Goal: Information Seeking & Learning: Learn about a topic

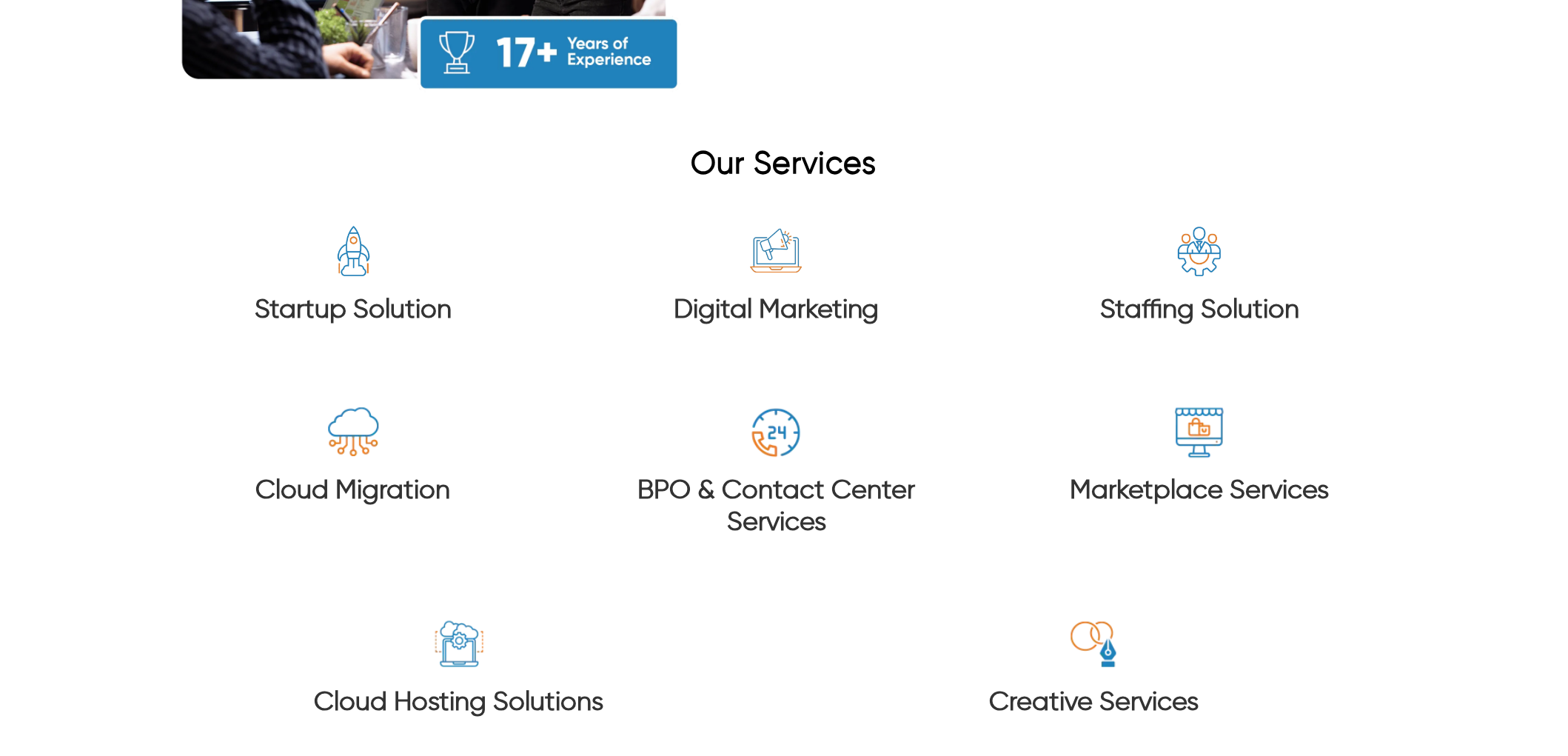
click at [752, 320] on div "Digital Marketing" at bounding box center [777, 294] width 381 height 139
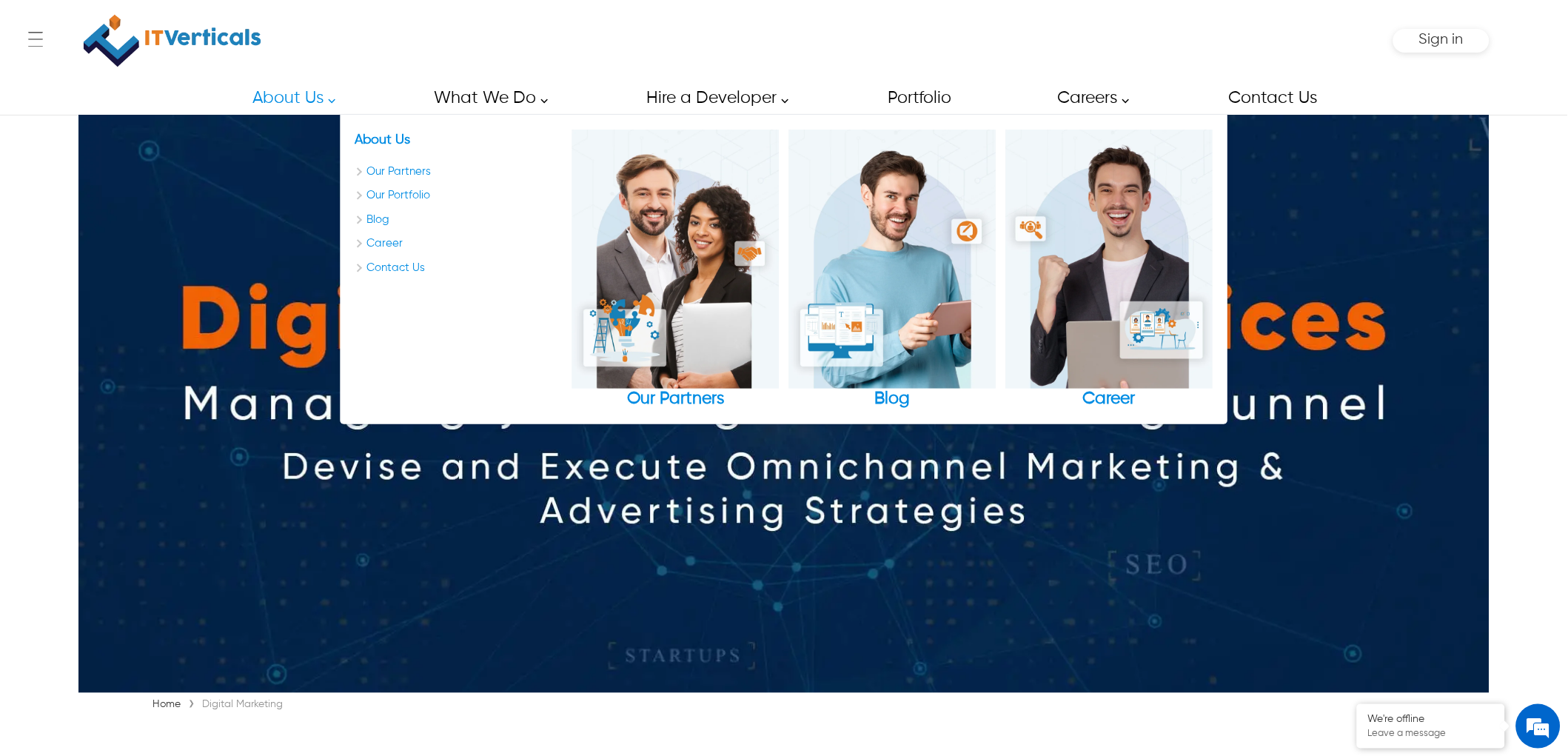
click at [235, 24] on img at bounding box center [172, 40] width 177 height 67
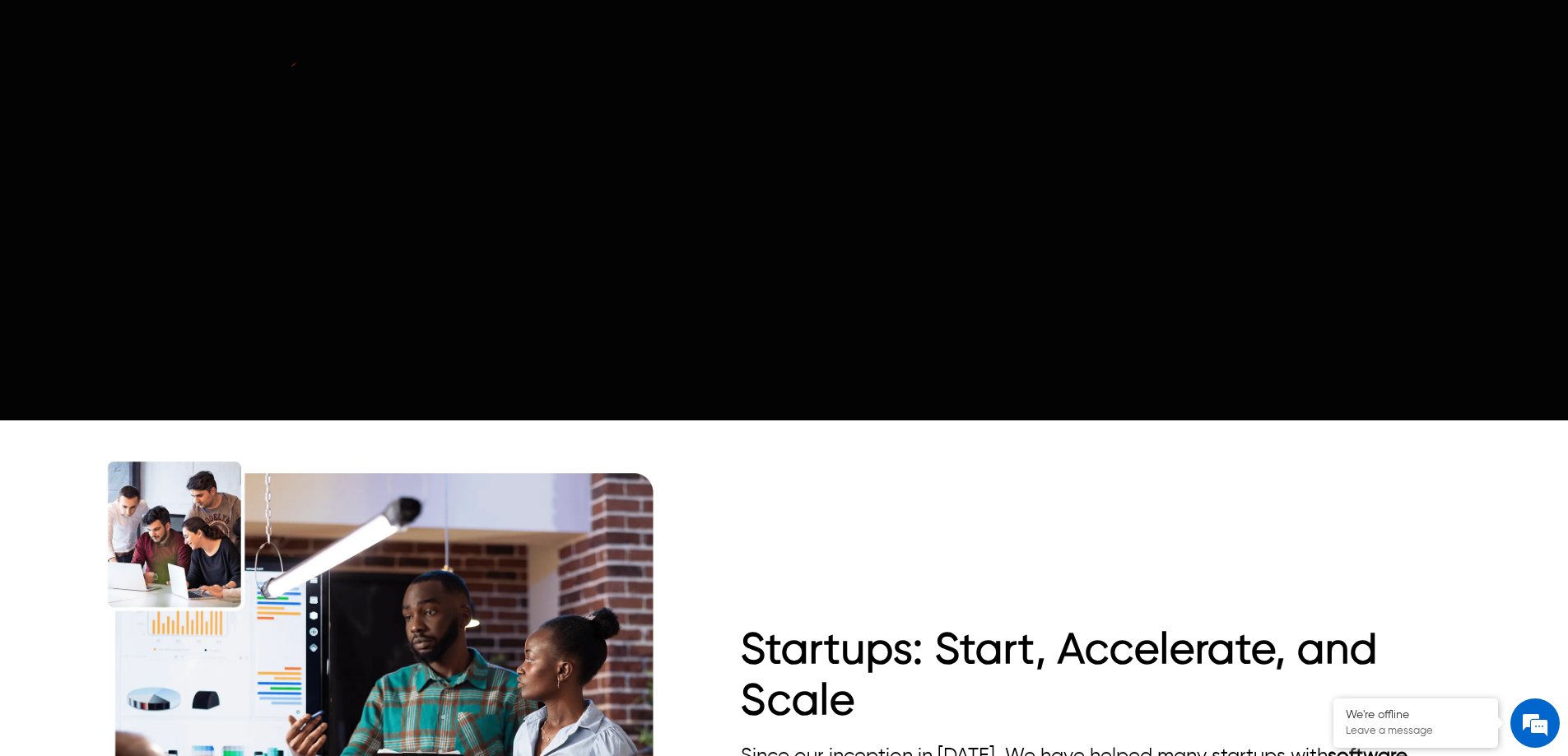
scroll to position [1481, 0]
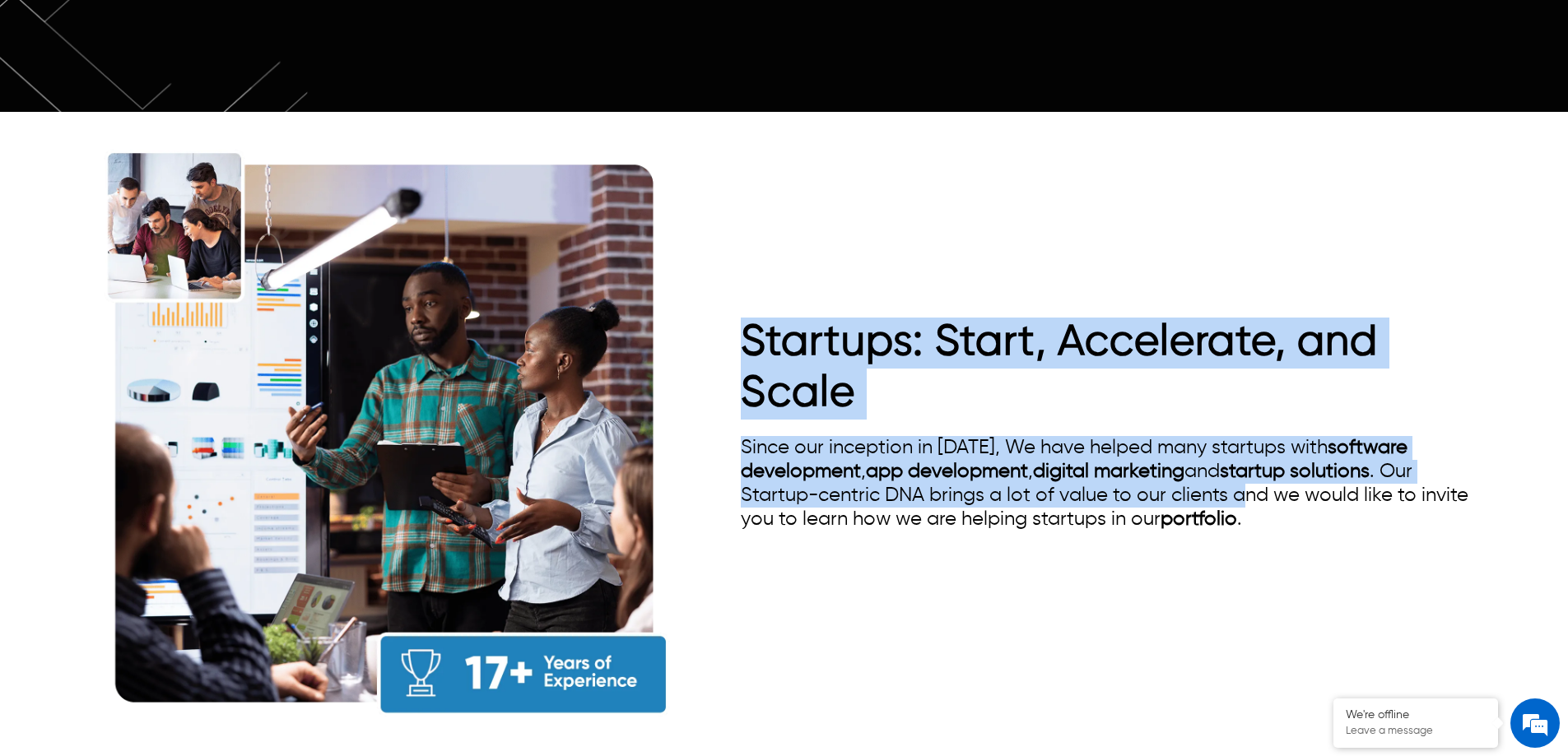
drag, startPoint x: 751, startPoint y: 298, endPoint x: 1252, endPoint y: 504, distance: 541.7
click at [1244, 474] on div "Startups: Start, Accelerate, and Scale Since our inception in 2008, We have hel…" at bounding box center [1115, 433] width 749 height 230
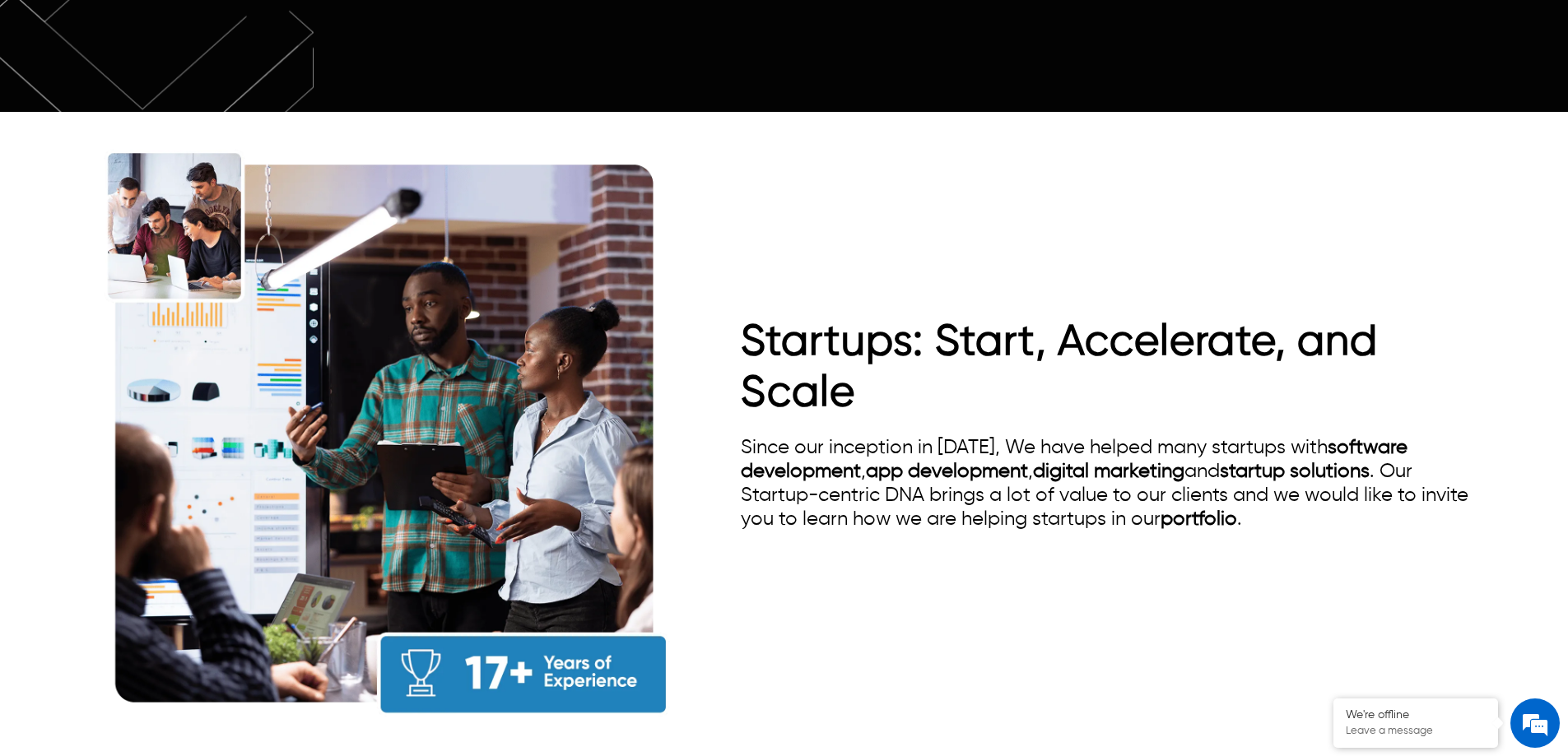
click at [1243, 493] on div "Since our inception in 2008, We have helped many startups with software develop…" at bounding box center [1115, 484] width 749 height 95
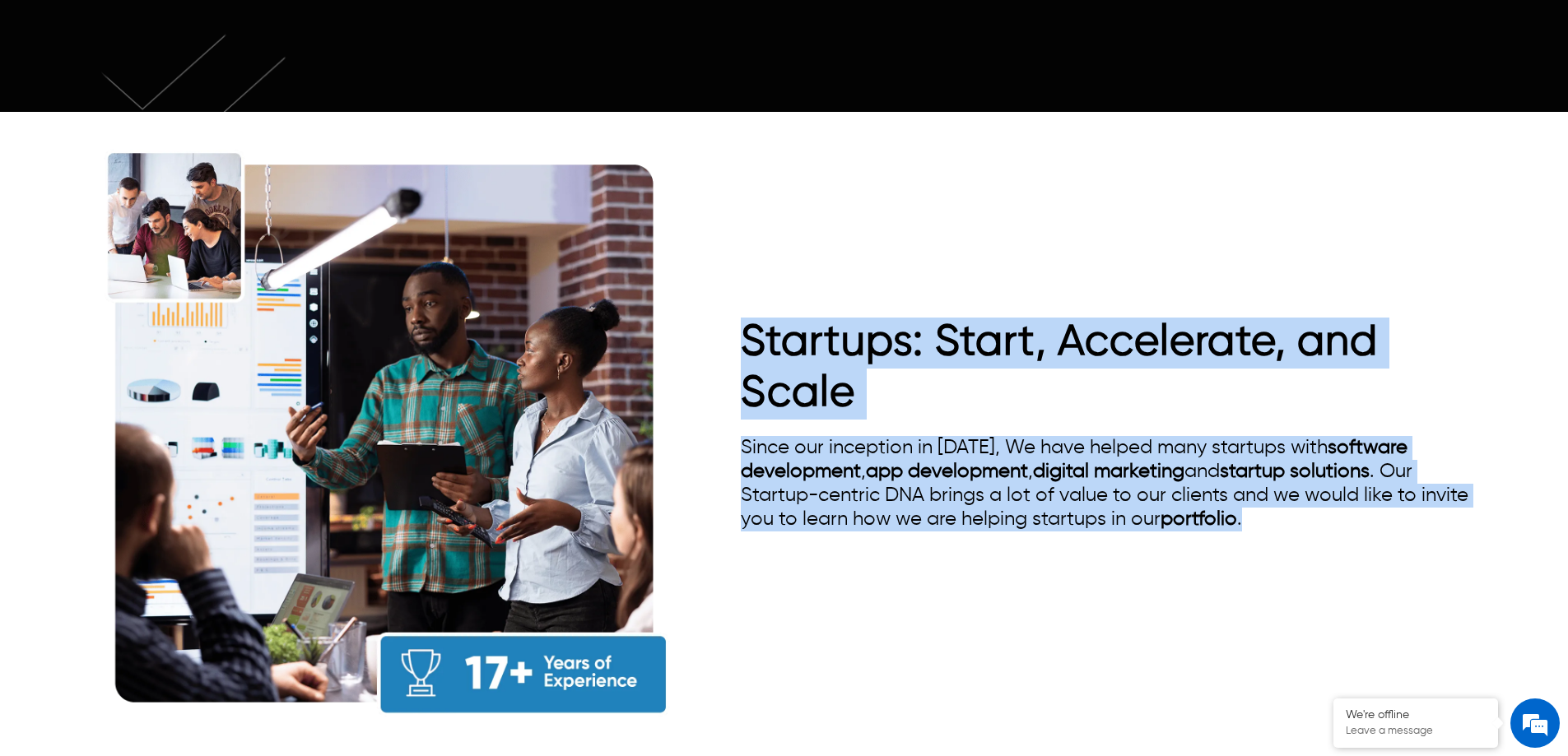
drag, startPoint x: 1243, startPoint y: 493, endPoint x: 721, endPoint y: 305, distance: 554.8
click at [721, 305] on div "Startups: Start, Accelerate, and Scale Since our inception in 2008, We have hel…" at bounding box center [783, 433] width 1411 height 618
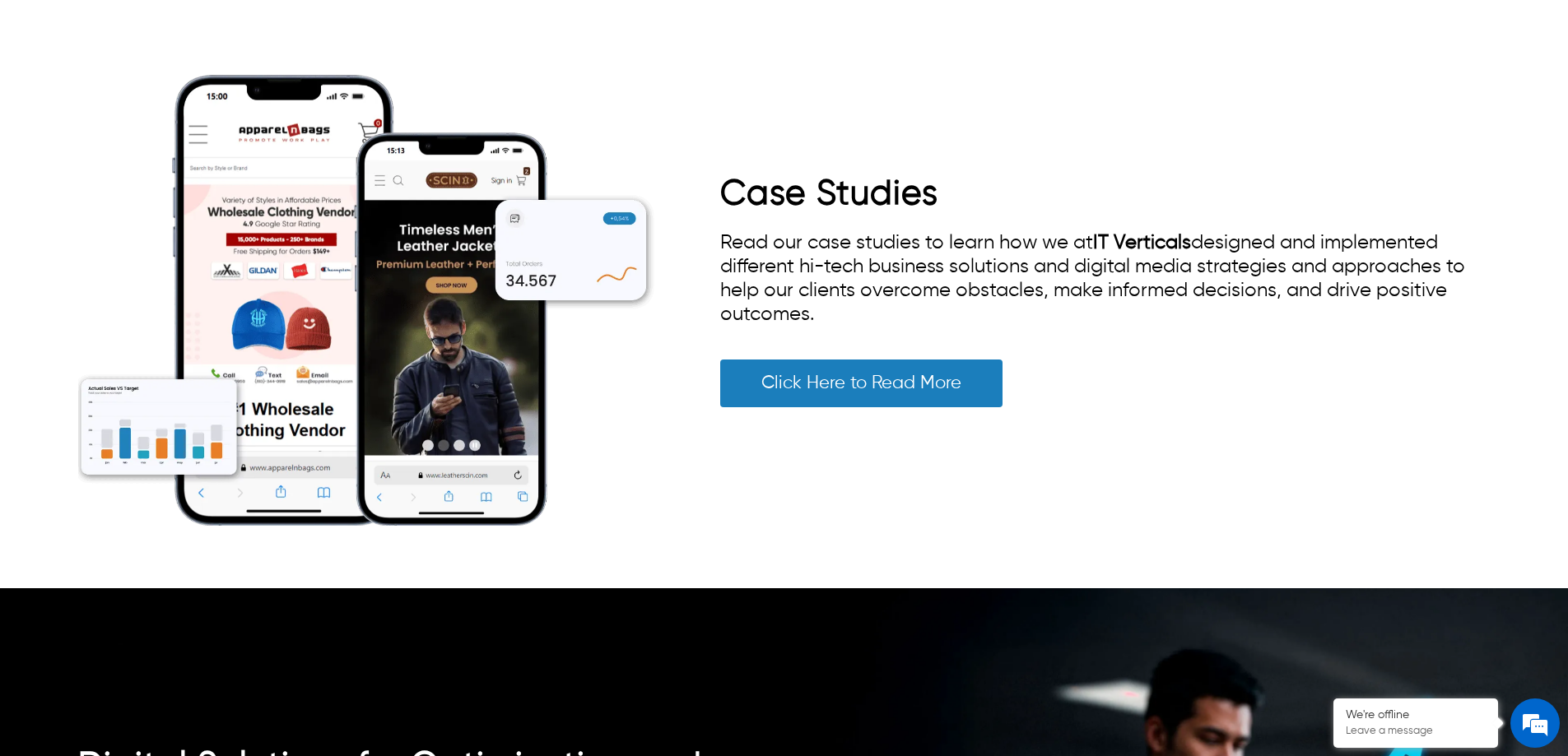
scroll to position [2963, 0]
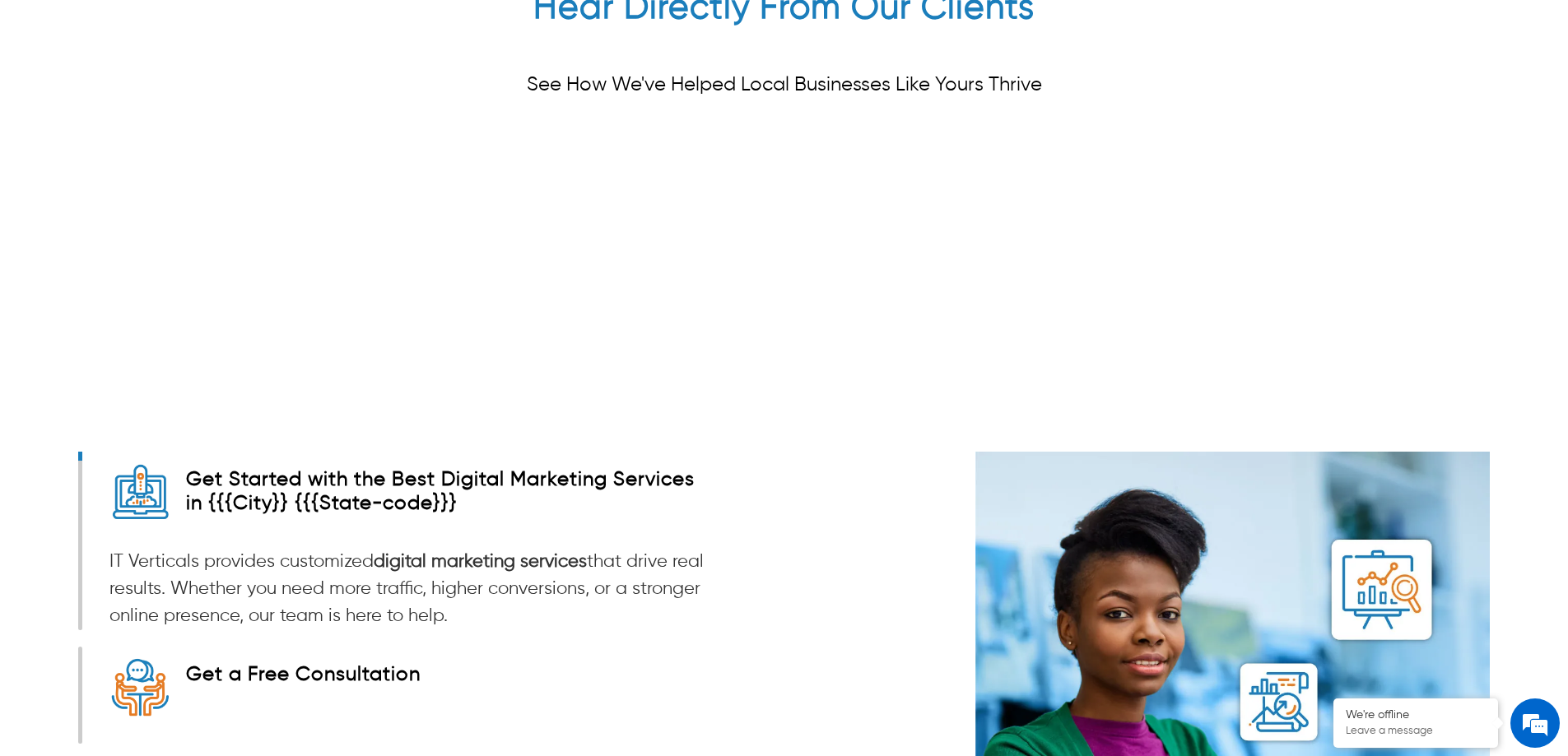
scroll to position [5043, 0]
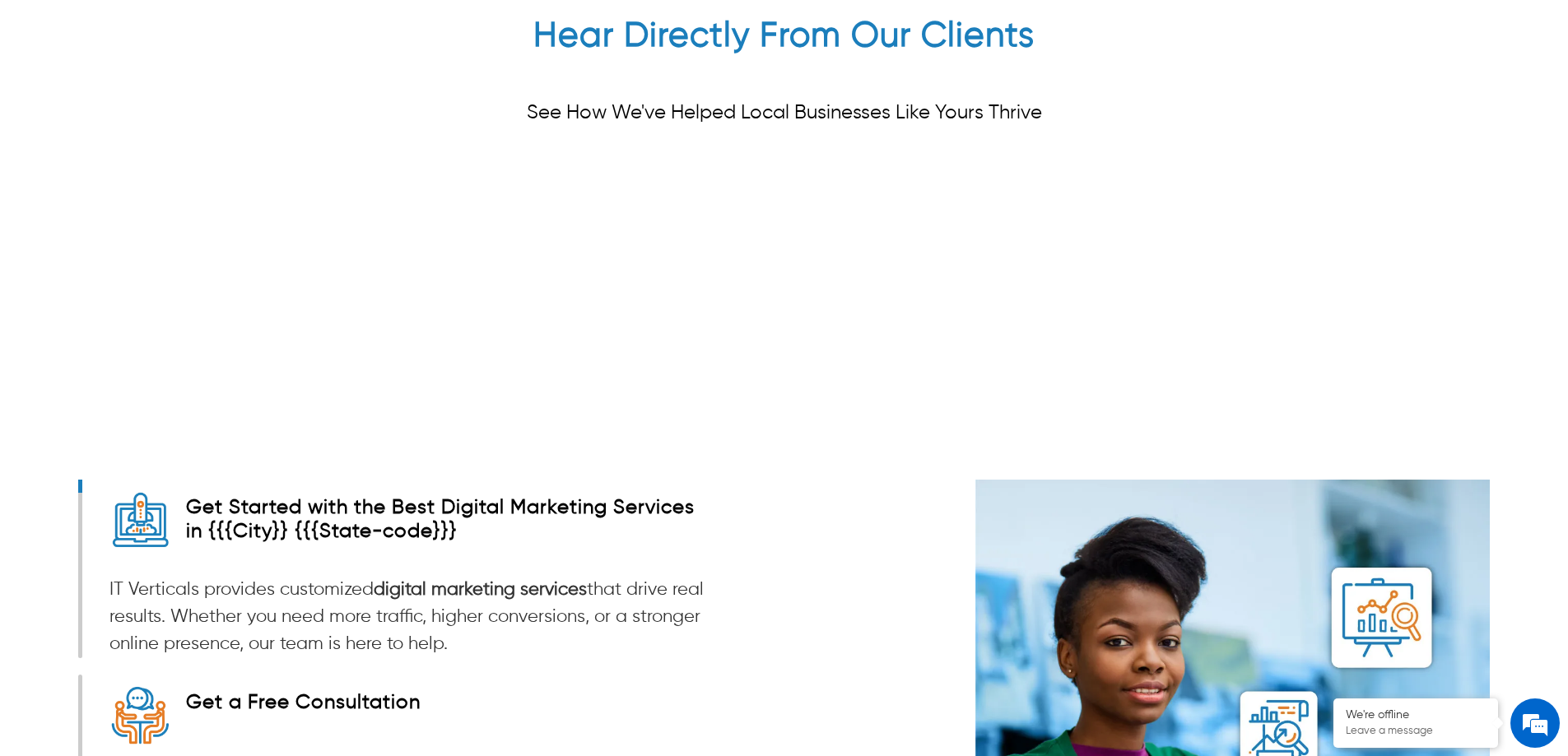
drag, startPoint x: 355, startPoint y: 356, endPoint x: 659, endPoint y: 346, distance: 304.2
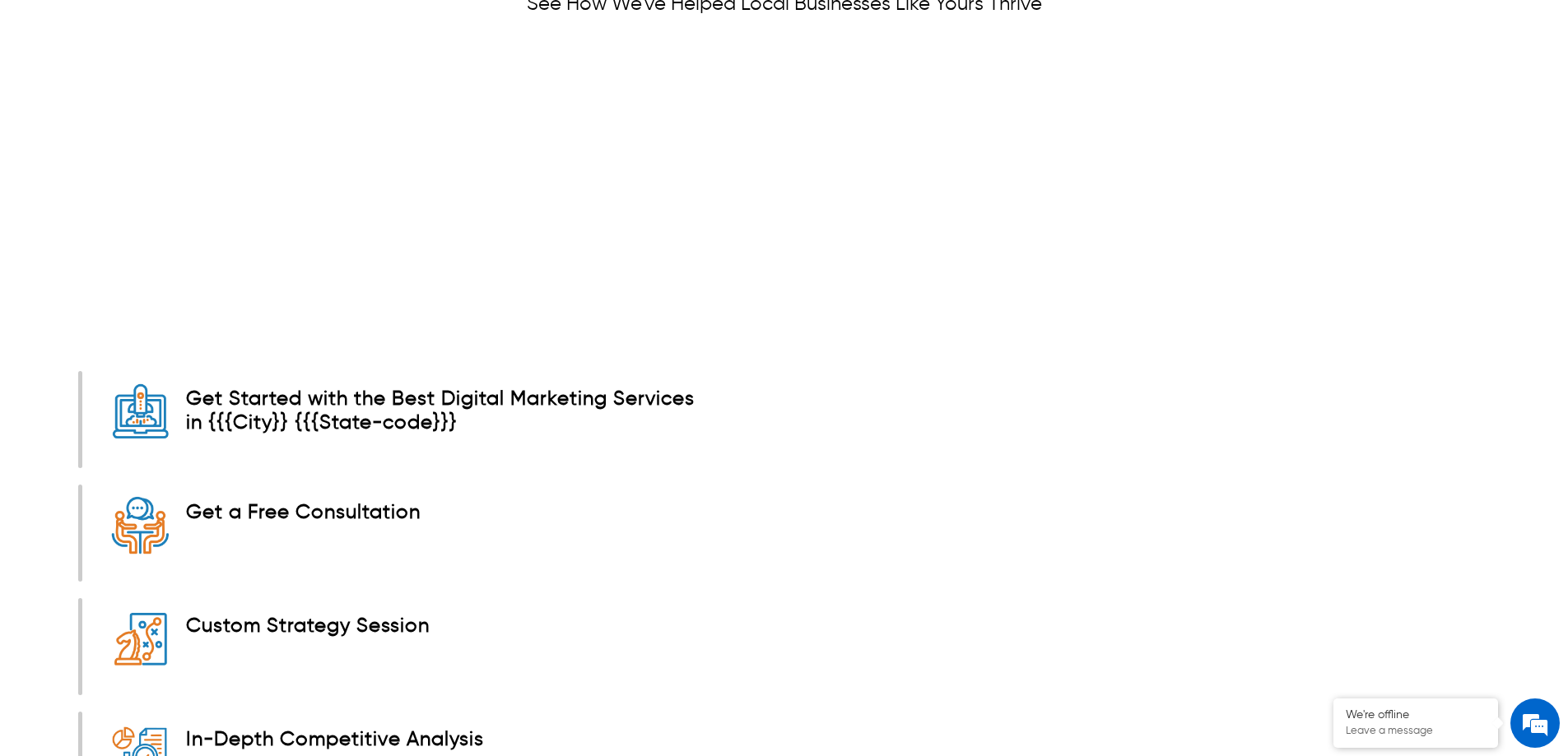
scroll to position [5233, 0]
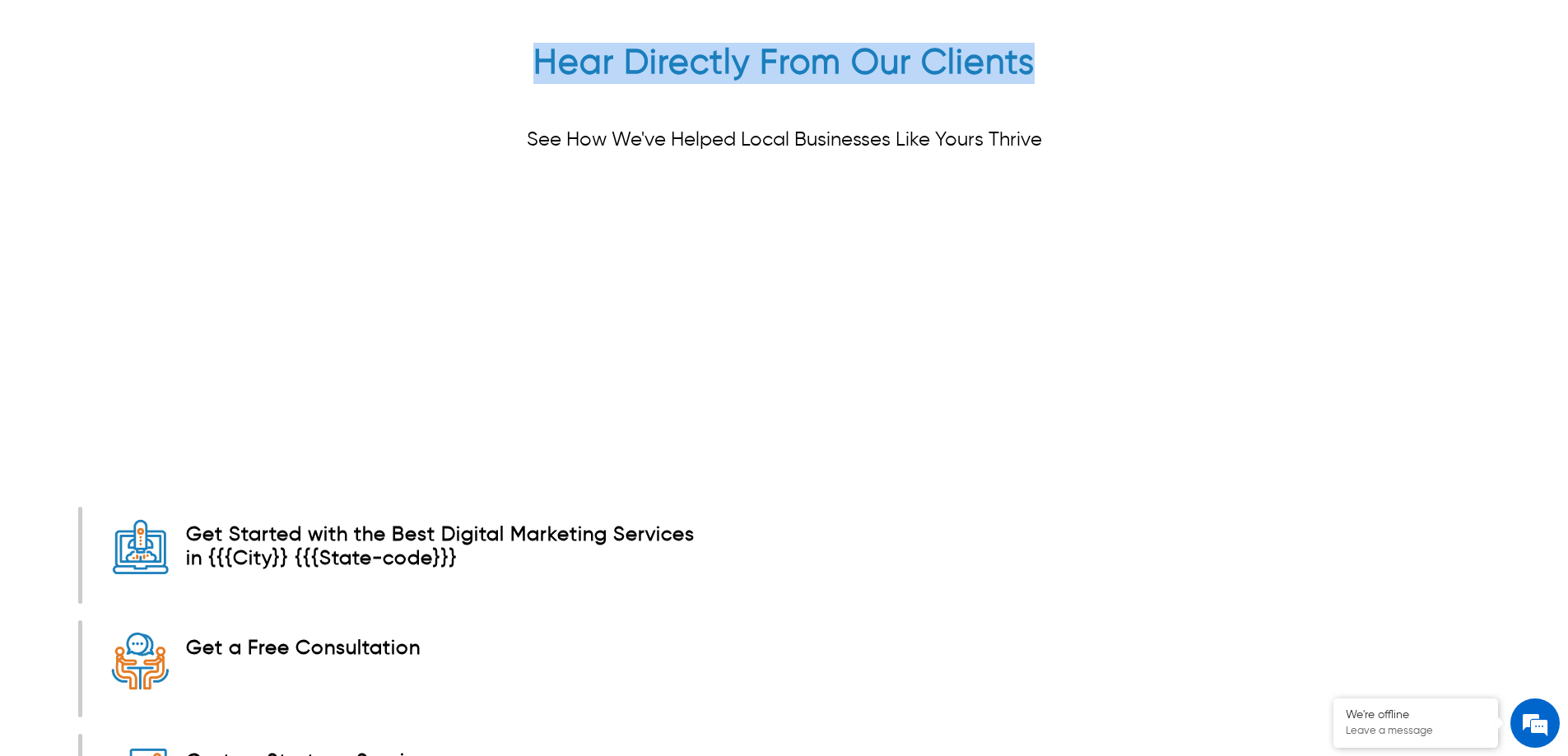
drag, startPoint x: 1028, startPoint y: 41, endPoint x: 517, endPoint y: 41, distance: 511.0
click at [517, 43] on div "Hear Directly From Our Clients See How We've Helped Local Businesses Like Yours…" at bounding box center [783, 116] width 1411 height 145
click at [530, 43] on div "Hear Directly From Our Clients See How We've Helped Local Businesses Like Yours…" at bounding box center [783, 116] width 1411 height 145
drag, startPoint x: 536, startPoint y: 41, endPoint x: 1035, endPoint y: 39, distance: 499.0
click at [1035, 43] on div "Hear Directly From Our Clients See How We've Helped Local Businesses Like Yours…" at bounding box center [783, 116] width 1411 height 145
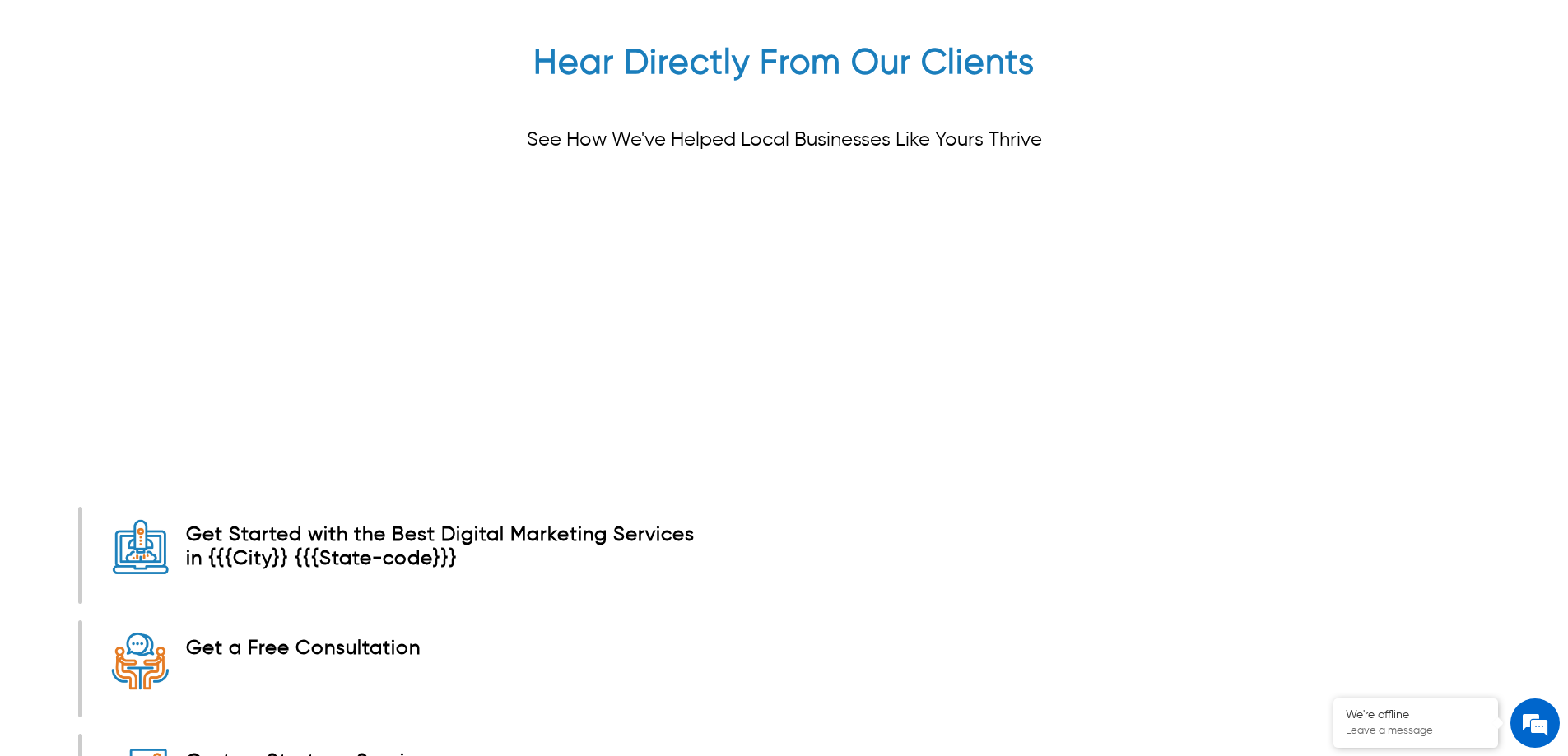
drag, startPoint x: 1039, startPoint y: 105, endPoint x: 1041, endPoint y: 116, distance: 11.2
click at [1041, 116] on div "Hear Directly From Our Clients See How We've Helped Local Businesses Like Yours…" at bounding box center [783, 116] width 1411 height 145
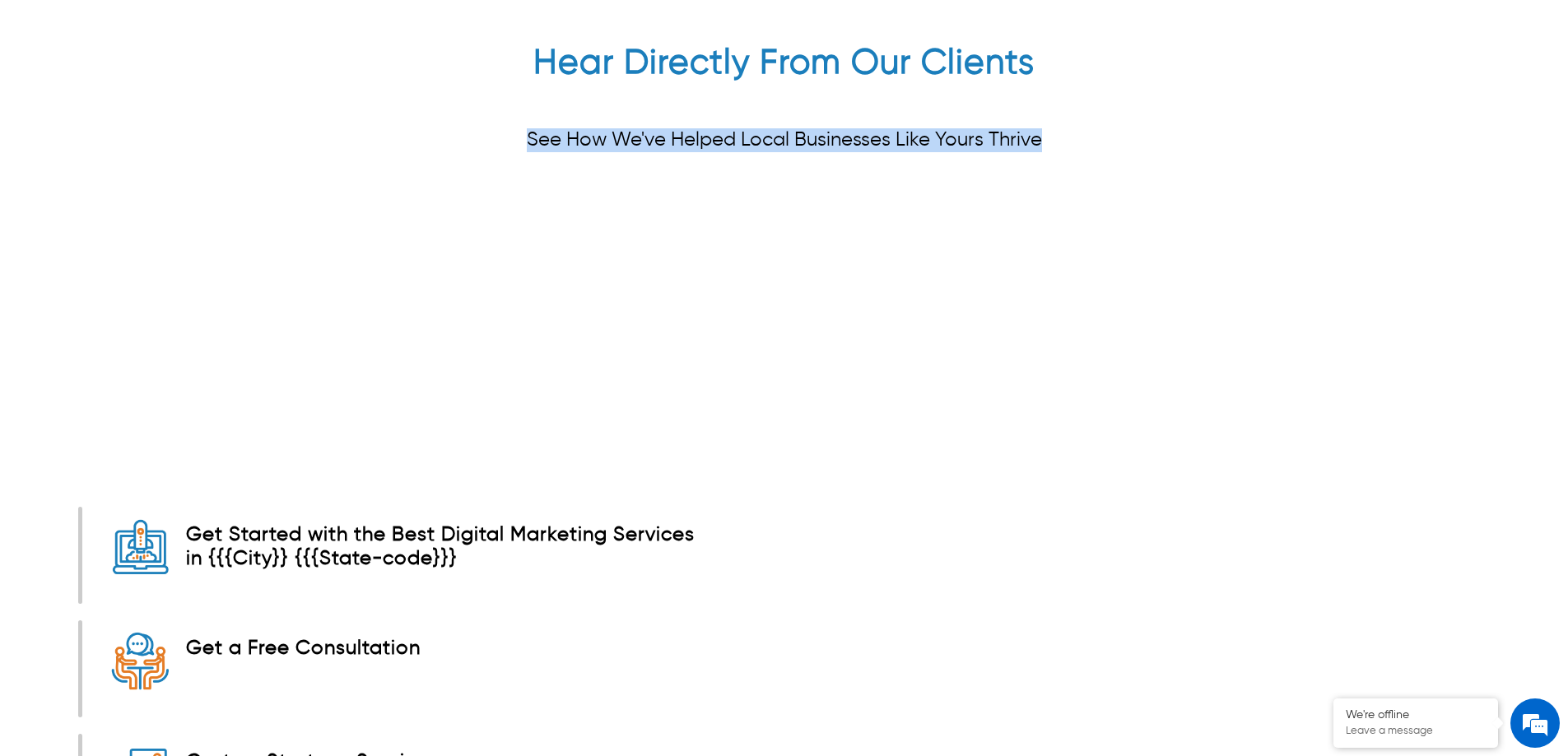
drag, startPoint x: 1041, startPoint y: 116, endPoint x: 454, endPoint y: 116, distance: 587.0
click at [454, 116] on div "Hear Directly From Our Clients See How We've Helped Local Businesses Like Yours…" at bounding box center [783, 116] width 1411 height 145
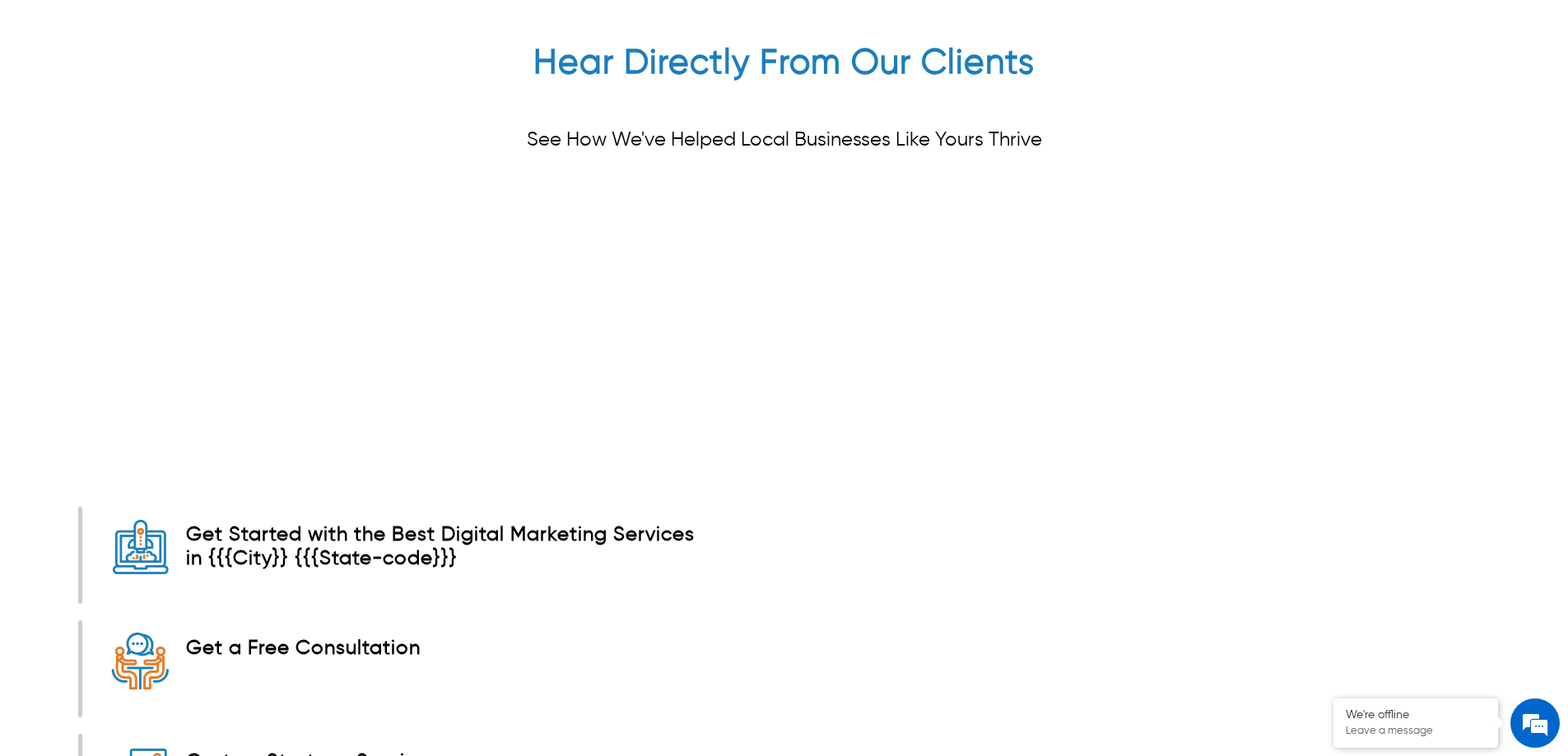
click at [533, 43] on div "Hear Directly From Our Clients See How We've Helped Local Businesses Like Yours…" at bounding box center [783, 116] width 1411 height 145
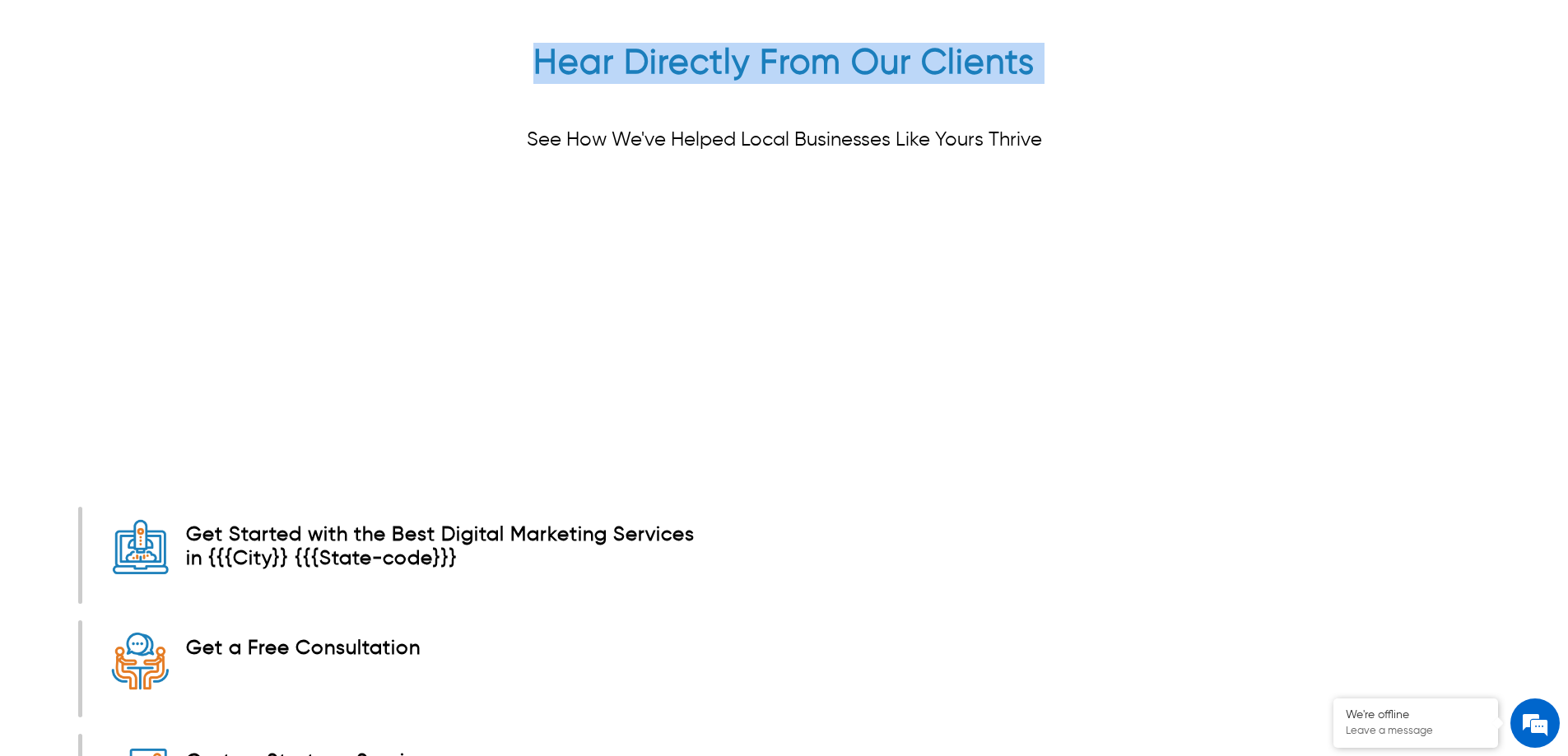
drag, startPoint x: 533, startPoint y: 41, endPoint x: 1031, endPoint y: 36, distance: 498.0
click at [1031, 43] on div "Hear Directly From Our Clients See How We've Helped Local Businesses Like Yours…" at bounding box center [783, 116] width 1411 height 145
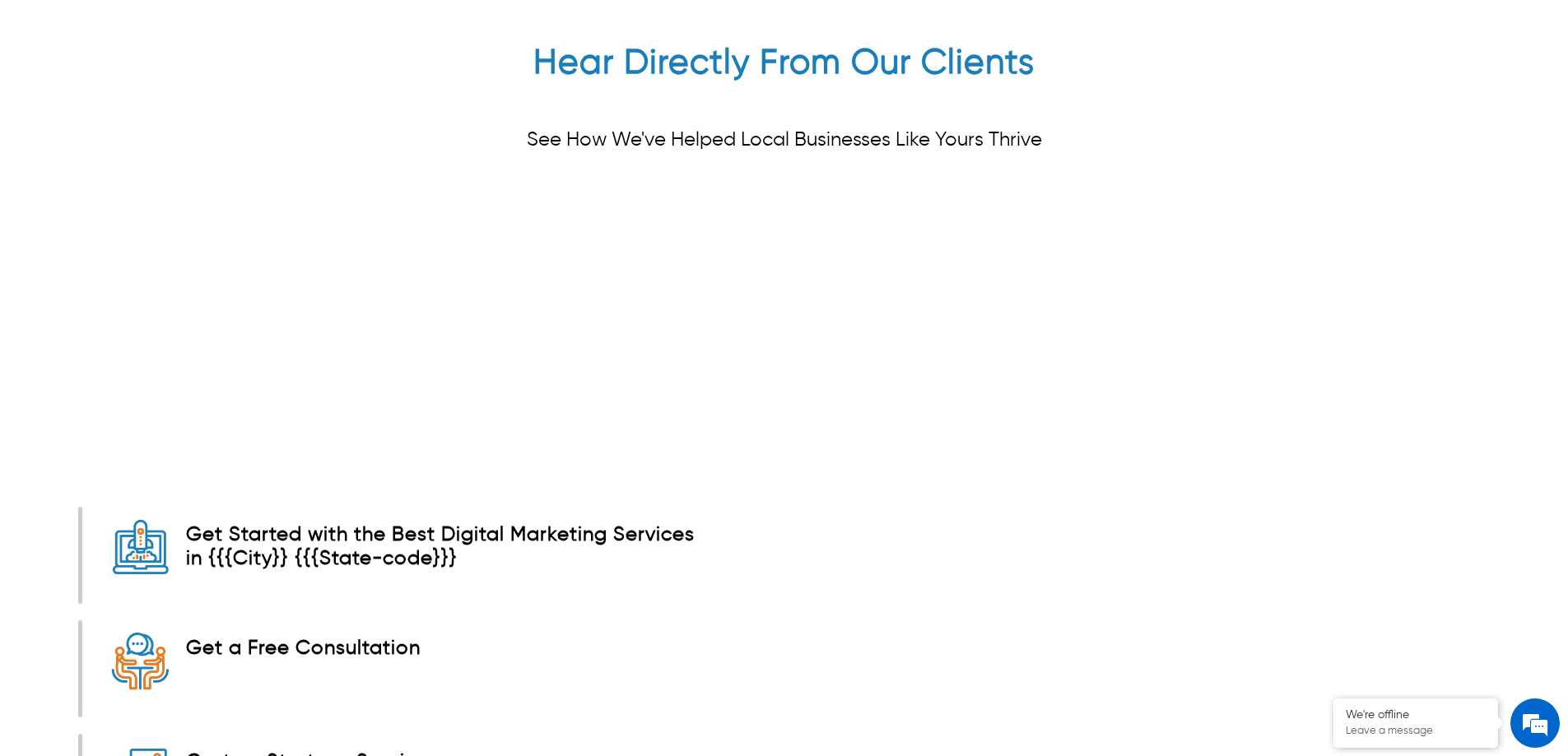
click at [1041, 110] on div "Hear Directly From Our Clients See How We've Helped Local Businesses Like Yours…" at bounding box center [783, 116] width 1411 height 145
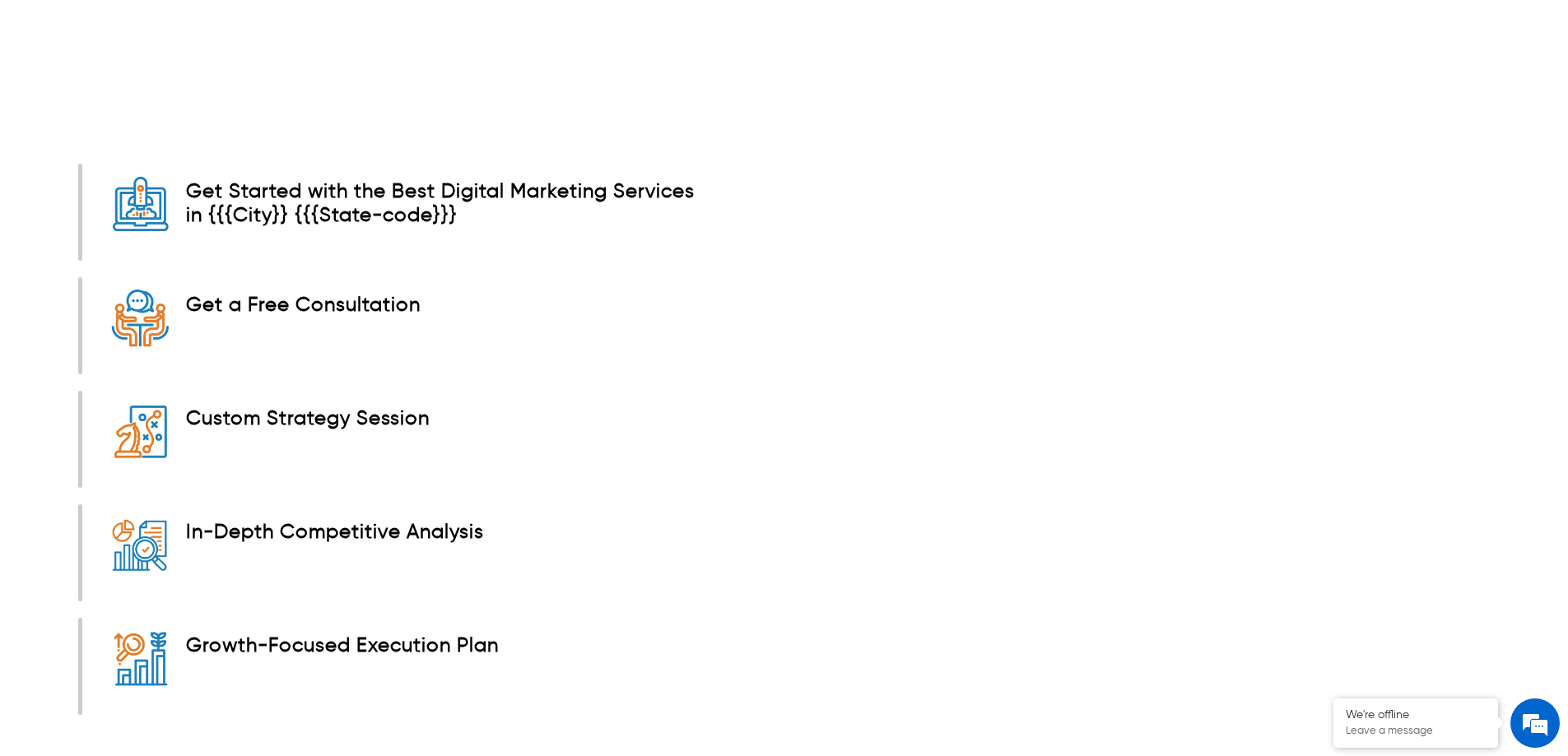
drag, startPoint x: 1041, startPoint y: 114, endPoint x: 404, endPoint y: 116, distance: 637.0
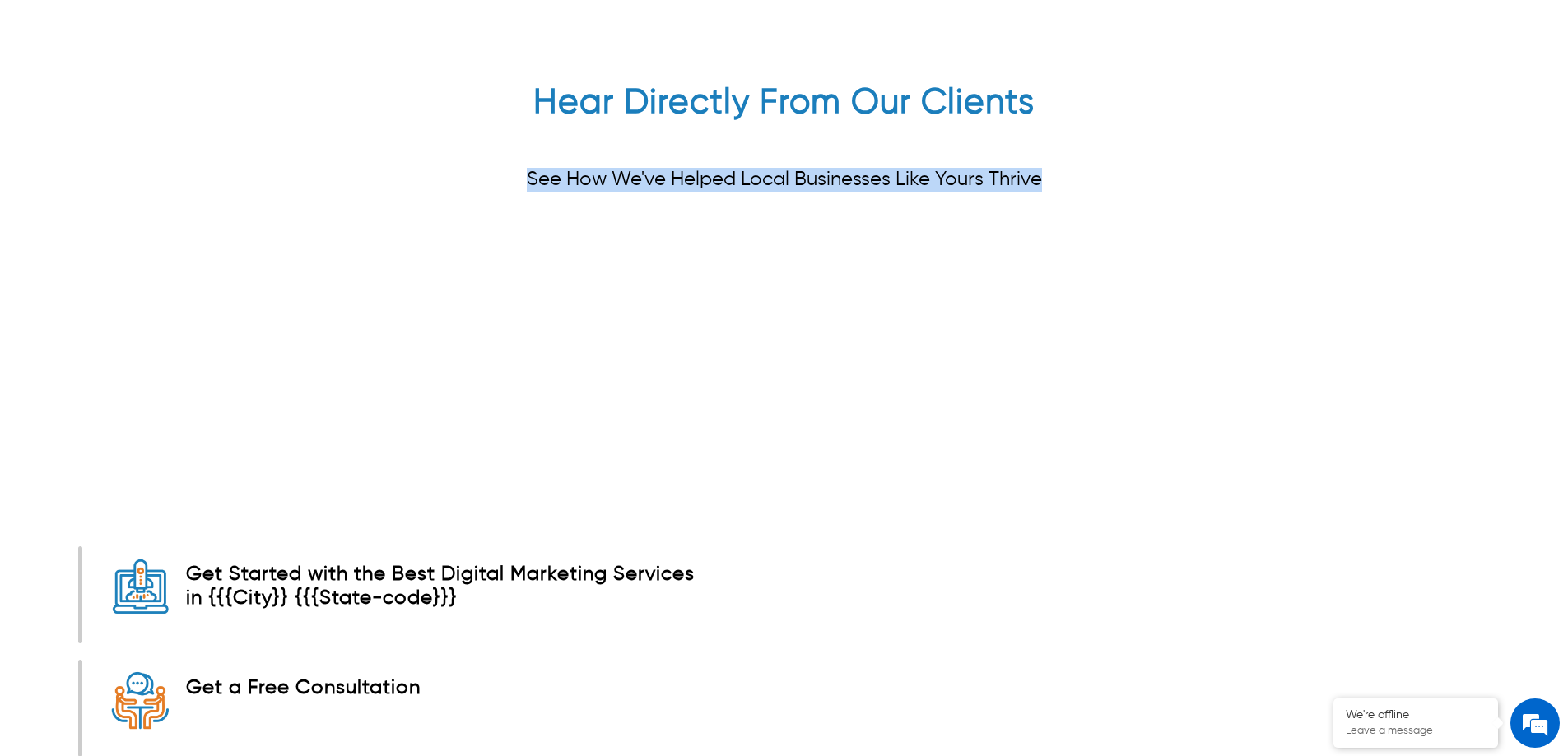
scroll to position [5274, 0]
